Goal: Task Accomplishment & Management: Complete application form

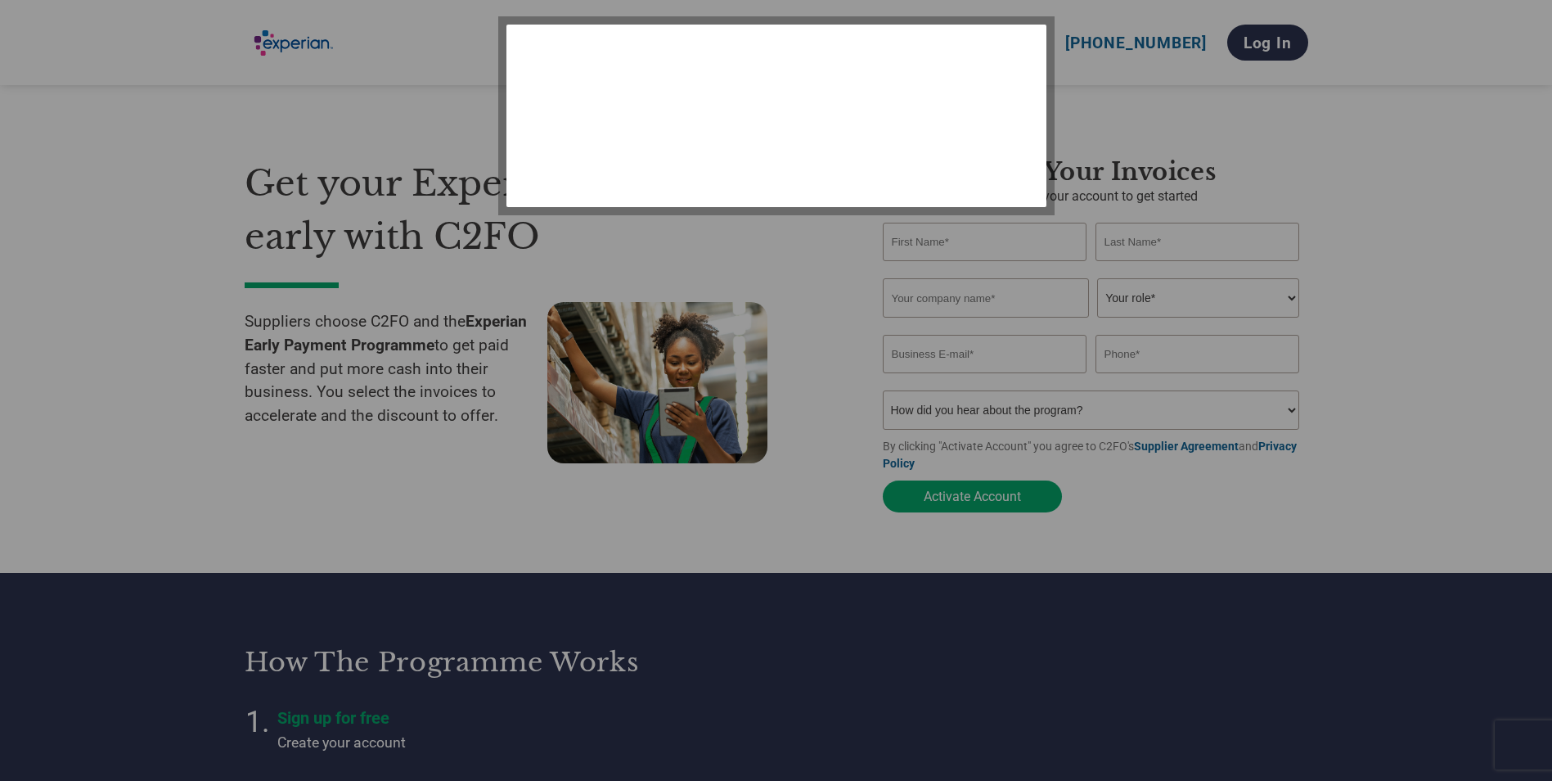
select select "en-[GEOGRAPHIC_DATA]"
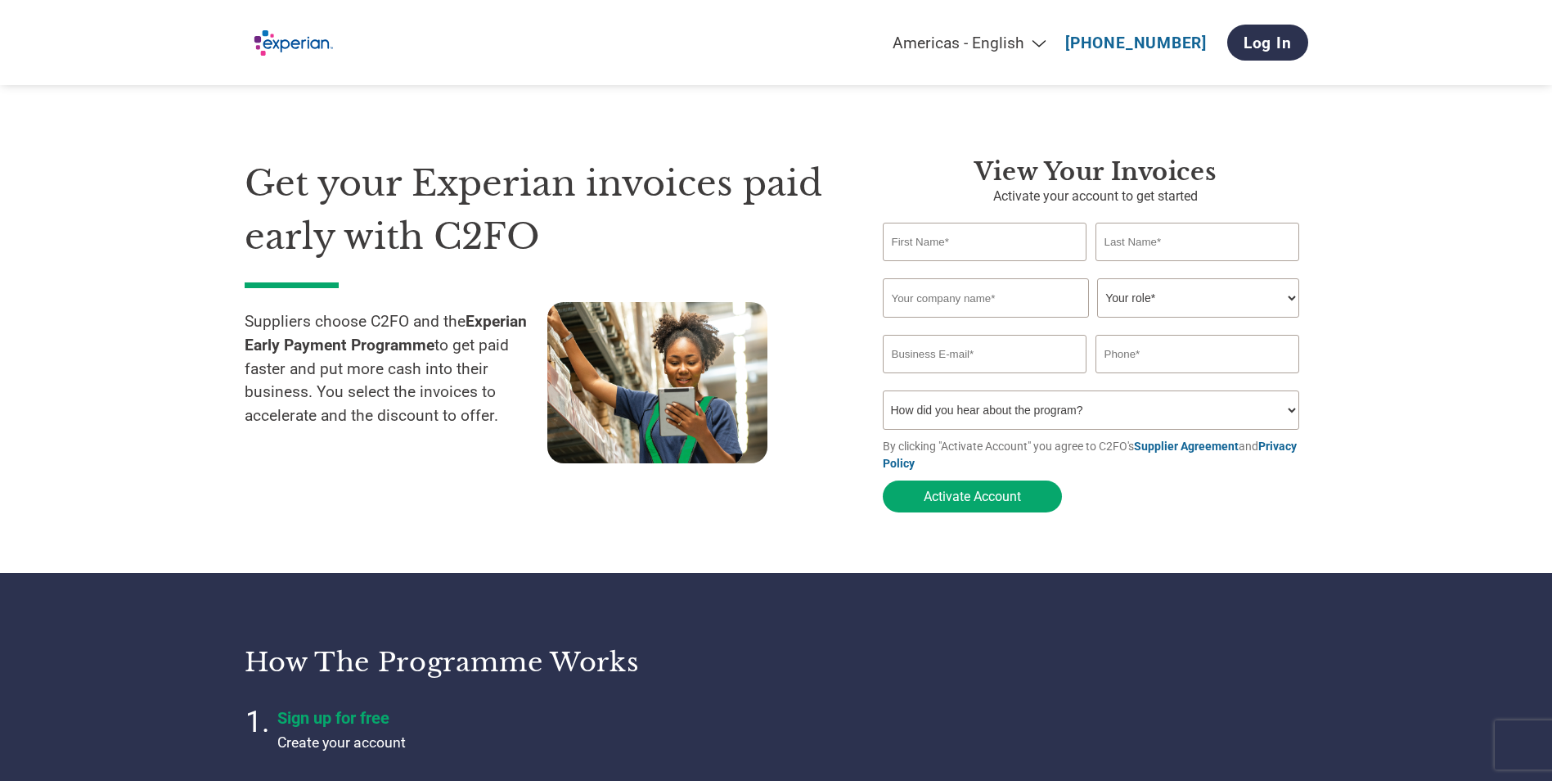
click at [1073, 250] on input "text" at bounding box center [985, 242] width 205 height 38
type input "Eamon"
type input "[PERSON_NAME]"
type input "Bright Software"
type input "[EMAIL_ADDRESS][PERSON_NAME][DOMAIN_NAME]"
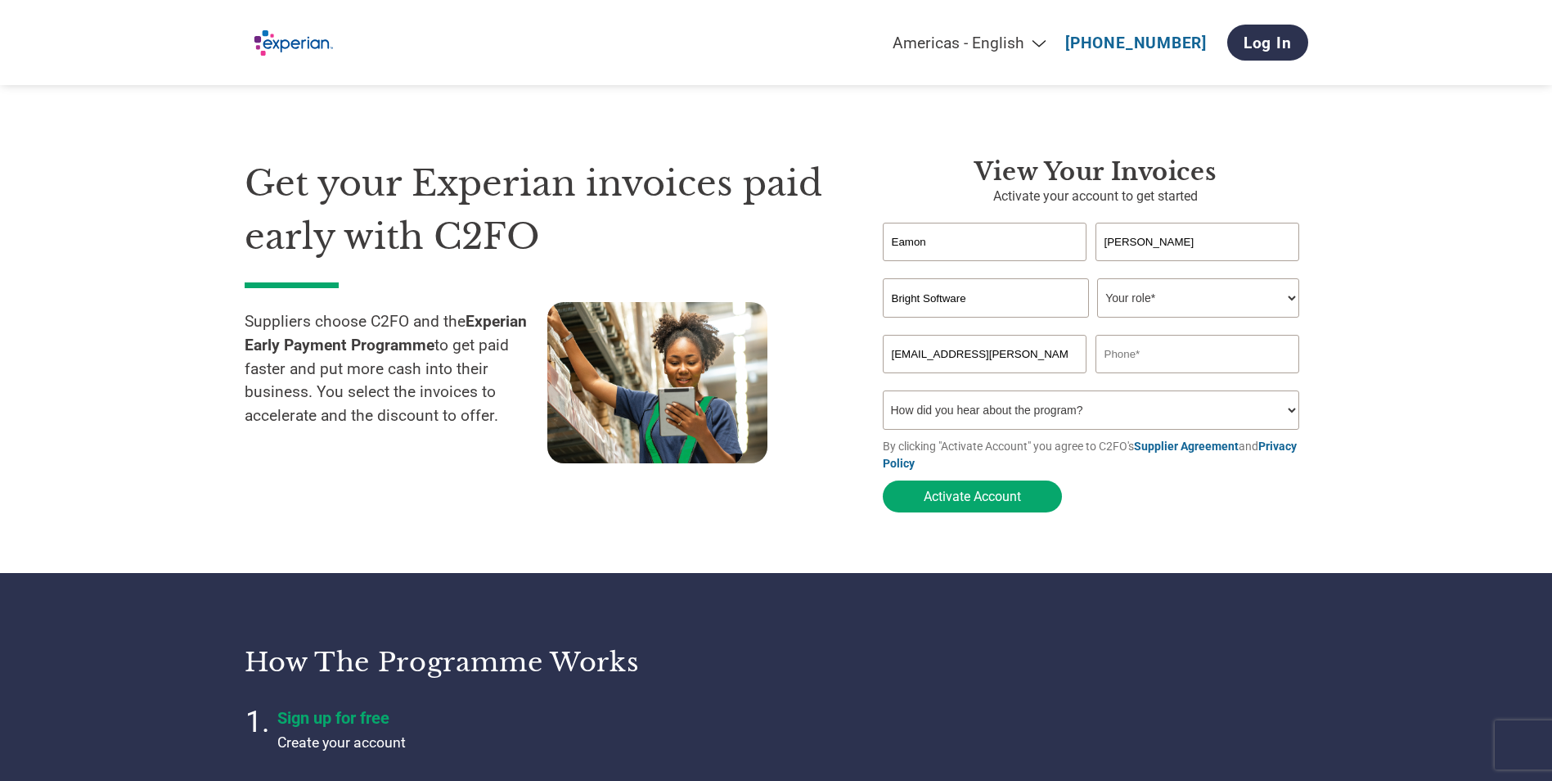
type input "0863067126"
click at [1260, 299] on select "Your role* CFO Controller Credit Manager Finance Director Treasurer CEO Preside…" at bounding box center [1198, 297] width 202 height 39
select select "CONTROLLER"
click at [1097, 280] on select "Your role* CFO Controller Credit Manager Finance Director Treasurer CEO Preside…" at bounding box center [1198, 297] width 202 height 39
click at [1002, 407] on select "How did you hear about the program? Received a letter Email Social Media Online…" at bounding box center [1091, 409] width 417 height 39
